Goal: Information Seeking & Learning: Find specific fact

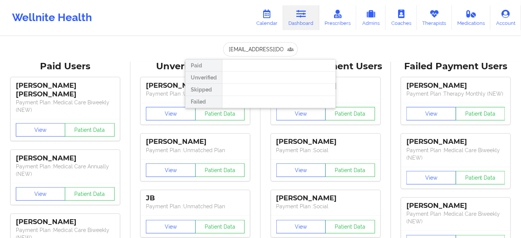
scroll to position [0, 1]
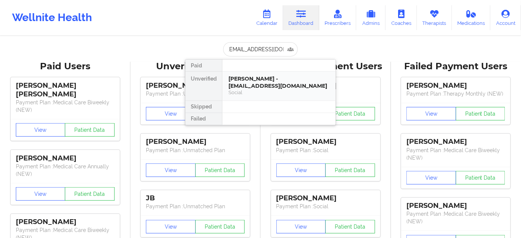
click at [239, 84] on div "[PERSON_NAME] - [EMAIL_ADDRESS][DOMAIN_NAME]" at bounding box center [278, 82] width 101 height 14
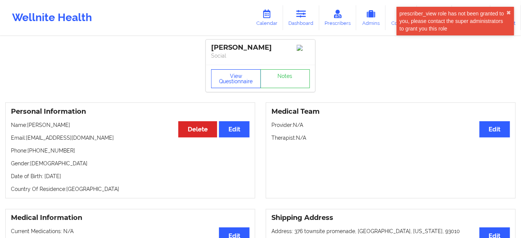
click at [229, 78] on button "View Questionnaire" at bounding box center [236, 78] width 50 height 19
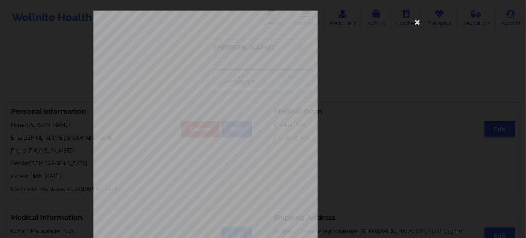
scroll to position [121, 0]
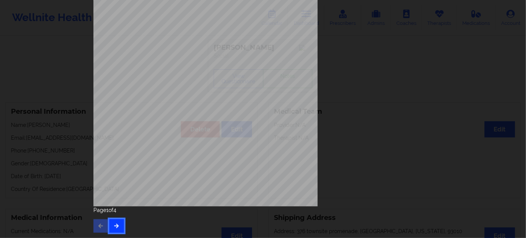
click at [113, 224] on icon "button" at bounding box center [116, 226] width 6 height 5
click at [114, 227] on icon "button" at bounding box center [116, 226] width 6 height 5
click at [184, 126] on span "26535043900" at bounding box center [182, 125] width 21 height 3
copy span "26535043900"
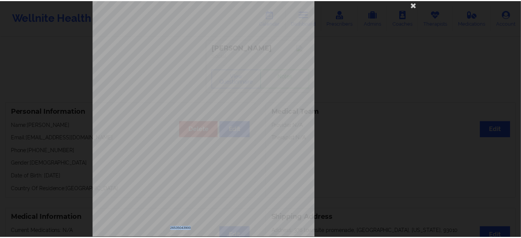
scroll to position [0, 0]
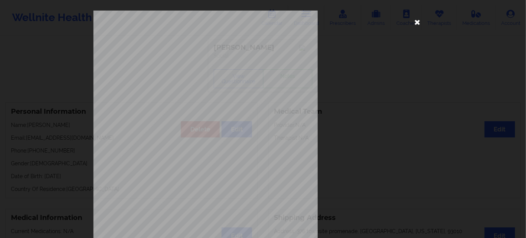
click at [416, 21] on icon at bounding box center [418, 22] width 12 height 12
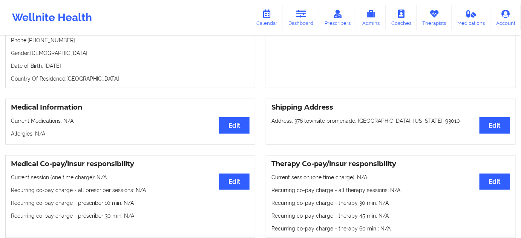
scroll to position [68, 0]
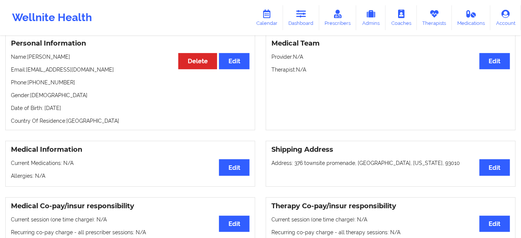
click at [81, 112] on p "Date of Birth: [DEMOGRAPHIC_DATA]" at bounding box center [130, 108] width 239 height 8
copy p "1996"
drag, startPoint x: 87, startPoint y: 60, endPoint x: 73, endPoint y: 78, distance: 22.9
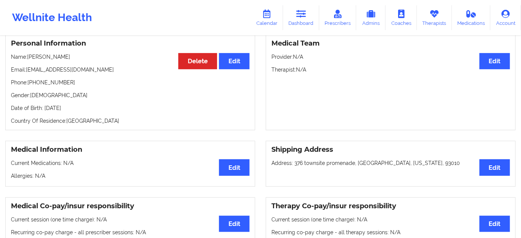
click at [25, 56] on p "Name: [PERSON_NAME]" at bounding box center [130, 57] width 239 height 8
click at [75, 77] on div "Personal Information Edit Delete Name: [PERSON_NAME] Email: [EMAIL_ADDRESS][DOM…" at bounding box center [130, 82] width 250 height 96
drag, startPoint x: 79, startPoint y: 59, endPoint x: 29, endPoint y: 56, distance: 50.2
click at [29, 56] on p "Name: [PERSON_NAME]" at bounding box center [130, 57] width 239 height 8
copy p "[PERSON_NAME]"
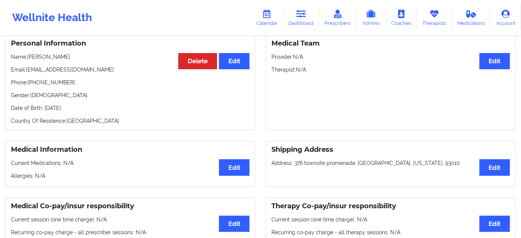
drag, startPoint x: 300, startPoint y: 38, endPoint x: 300, endPoint y: 34, distance: 4.6
click at [300, 37] on div "Medical Team Edit Provider: N/A Therapist: N/A" at bounding box center [391, 82] width 250 height 96
click at [302, 26] on link "Dashboard" at bounding box center [301, 17] width 36 height 25
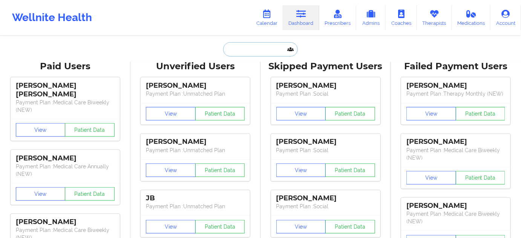
click at [255, 50] on input "text" at bounding box center [260, 49] width 75 height 14
paste input "[EMAIL_ADDRESS][DOMAIN_NAME]"
type input "[EMAIL_ADDRESS][DOMAIN_NAME]"
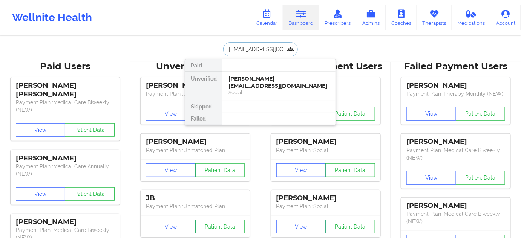
scroll to position [0, 1]
click at [256, 78] on div "[PERSON_NAME] - [EMAIL_ADDRESS][DOMAIN_NAME]" at bounding box center [278, 82] width 101 height 14
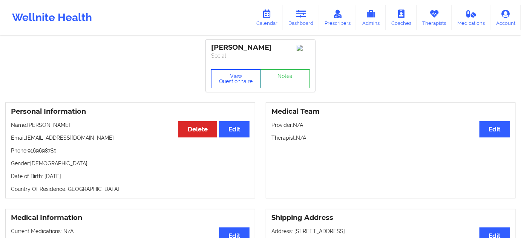
click at [245, 79] on button "View Questionnaire" at bounding box center [236, 78] width 50 height 19
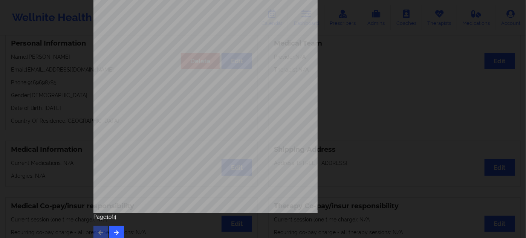
scroll to position [121, 0]
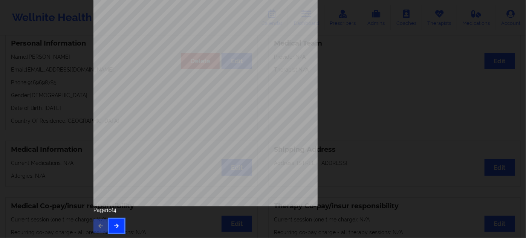
click at [117, 225] on icon "button" at bounding box center [116, 226] width 6 height 5
click at [120, 228] on button "button" at bounding box center [116, 226] width 15 height 14
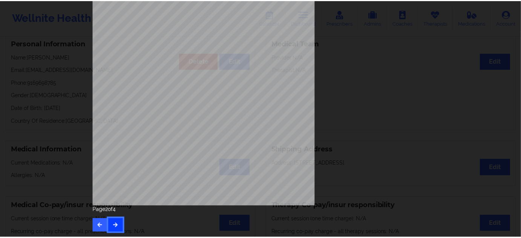
scroll to position [0, 0]
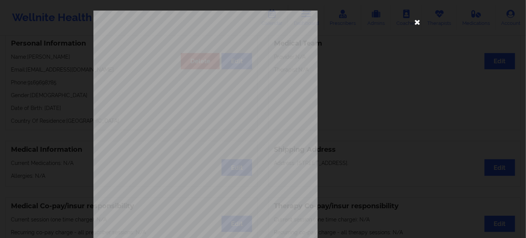
click at [415, 20] on icon at bounding box center [418, 22] width 12 height 12
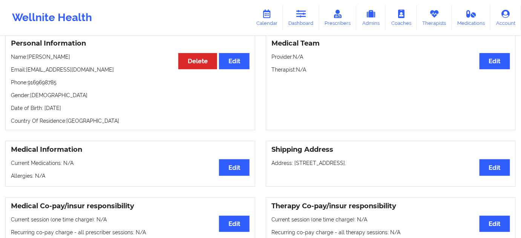
click at [88, 110] on p "Date of Birth: [DEMOGRAPHIC_DATA]" at bounding box center [130, 108] width 239 height 8
copy p "1973"
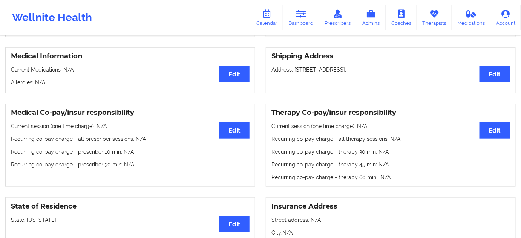
scroll to position [68, 0]
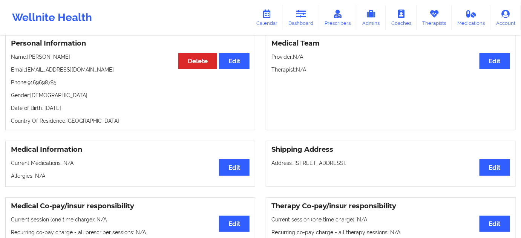
click at [107, 123] on p "Country Of Residence: [DEMOGRAPHIC_DATA]" at bounding box center [130, 121] width 239 height 8
drag, startPoint x: 88, startPoint y: 103, endPoint x: 43, endPoint y: 107, distance: 45.0
click at [44, 107] on div "Personal Information Edit Delete Name: [PERSON_NAME] Email: [EMAIL_ADDRESS][DOM…" at bounding box center [130, 82] width 250 height 96
copy p "[DATE]"
